Goal: Transaction & Acquisition: Purchase product/service

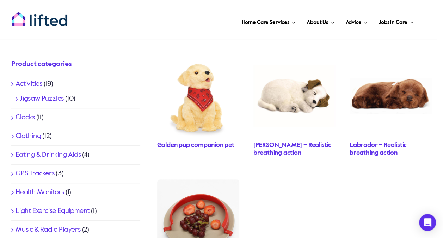
scroll to position [219, 0]
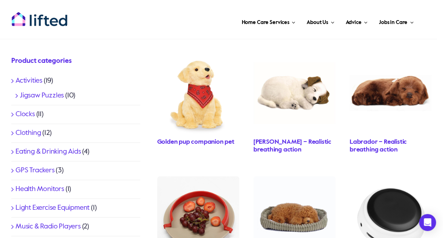
click at [30, 114] on link "Clocks" at bounding box center [25, 114] width 19 height 7
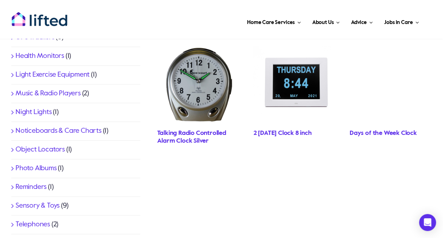
scroll to position [335, 0]
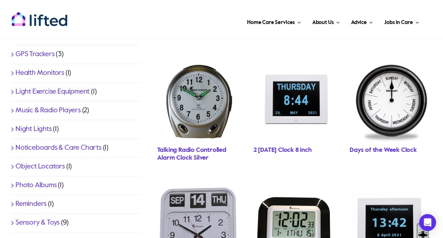
click at [290, 150] on link "2 [DATE] Clock 8 inch" at bounding box center [283, 150] width 59 height 6
